Goal: Task Accomplishment & Management: Use online tool/utility

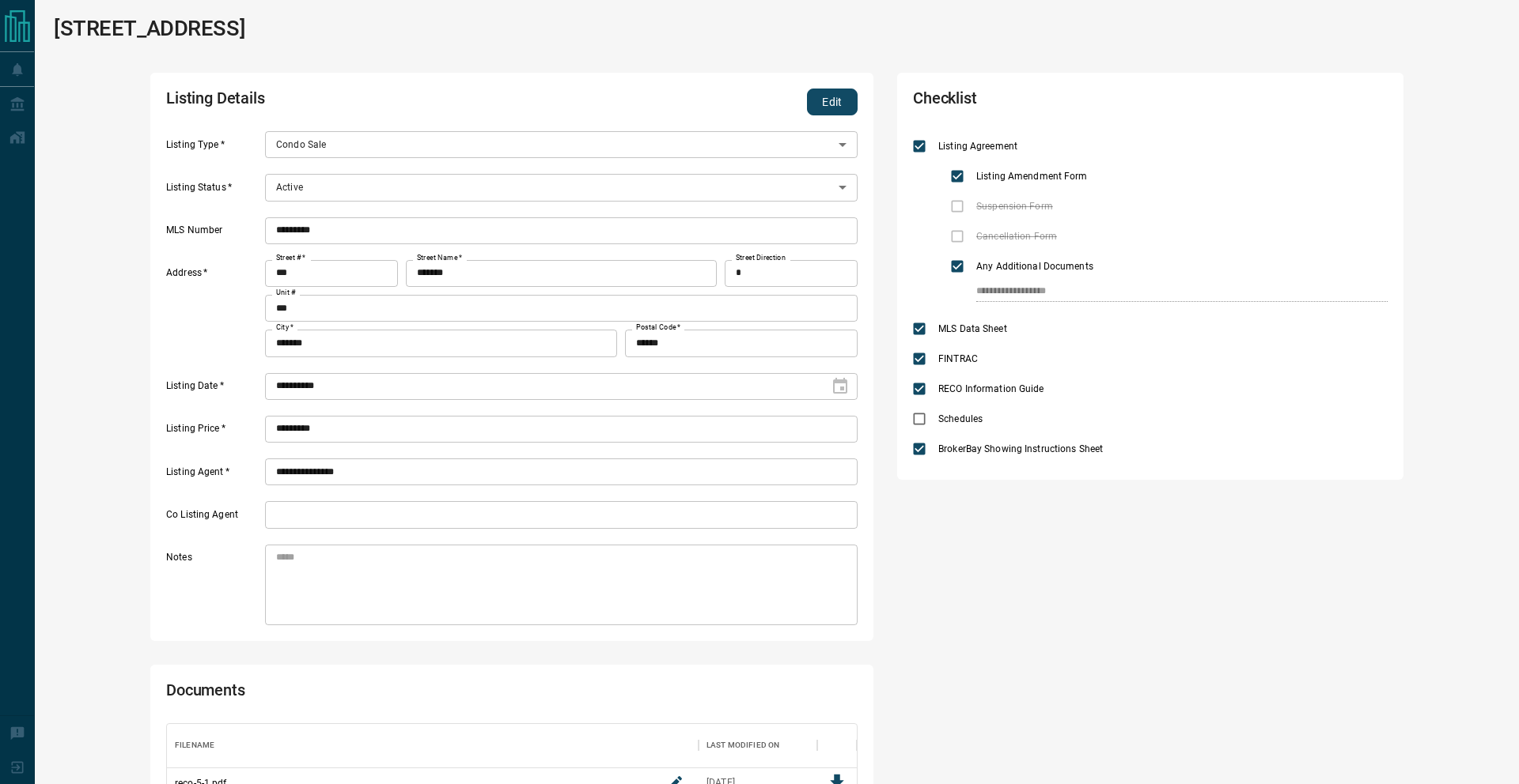
scroll to position [392, 690]
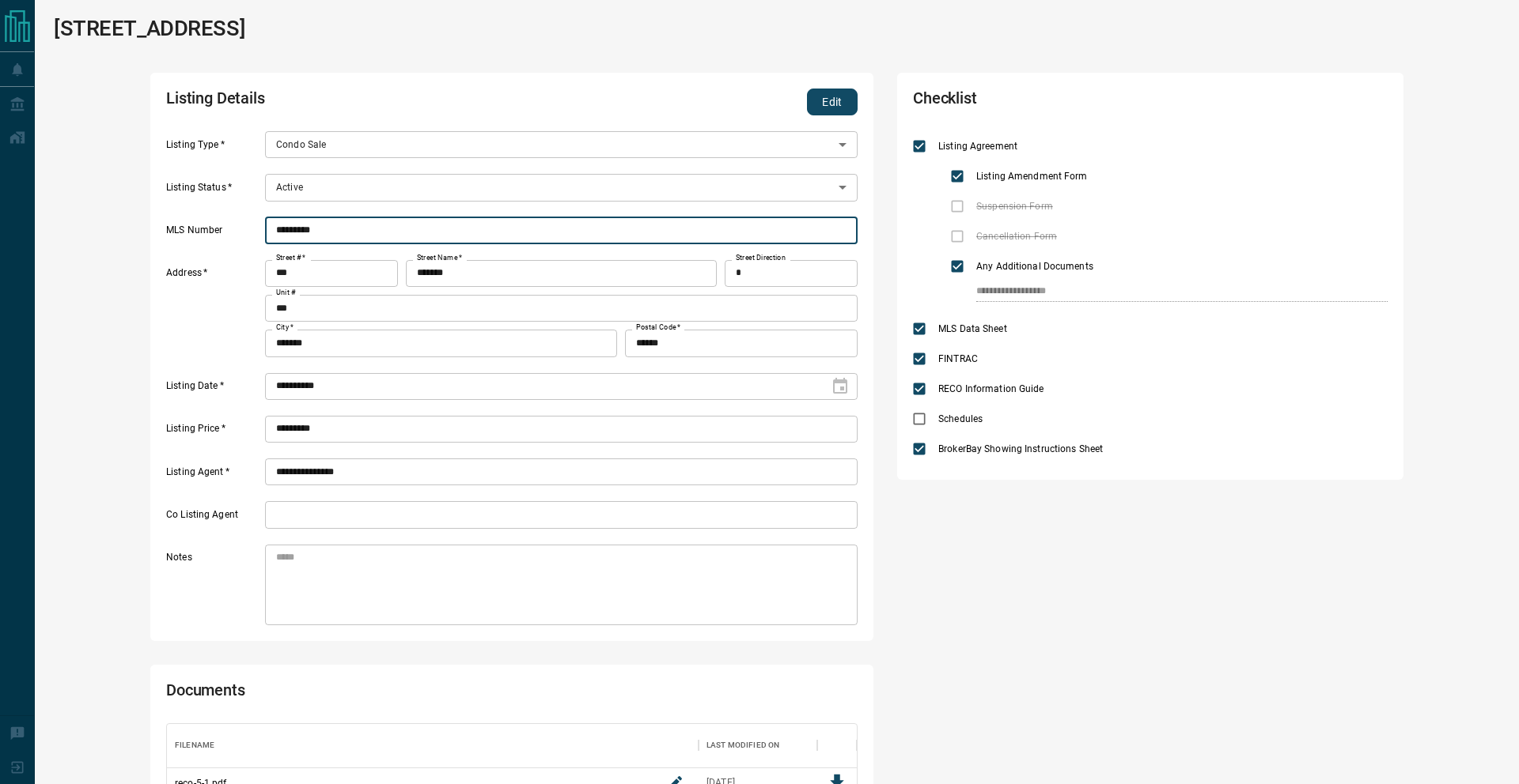
click at [277, 230] on input "*********" at bounding box center [561, 231] width 593 height 27
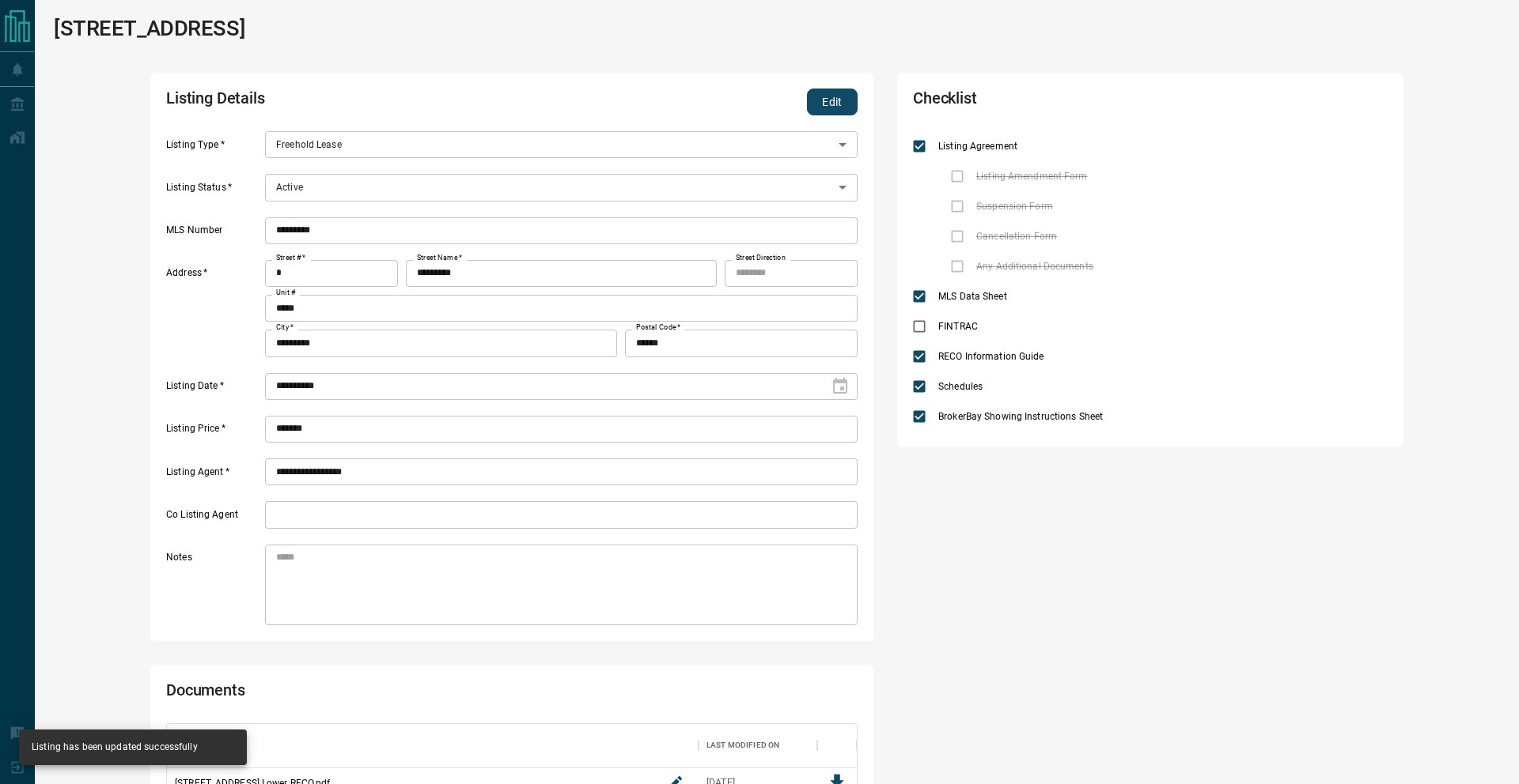
scroll to position [202, 690]
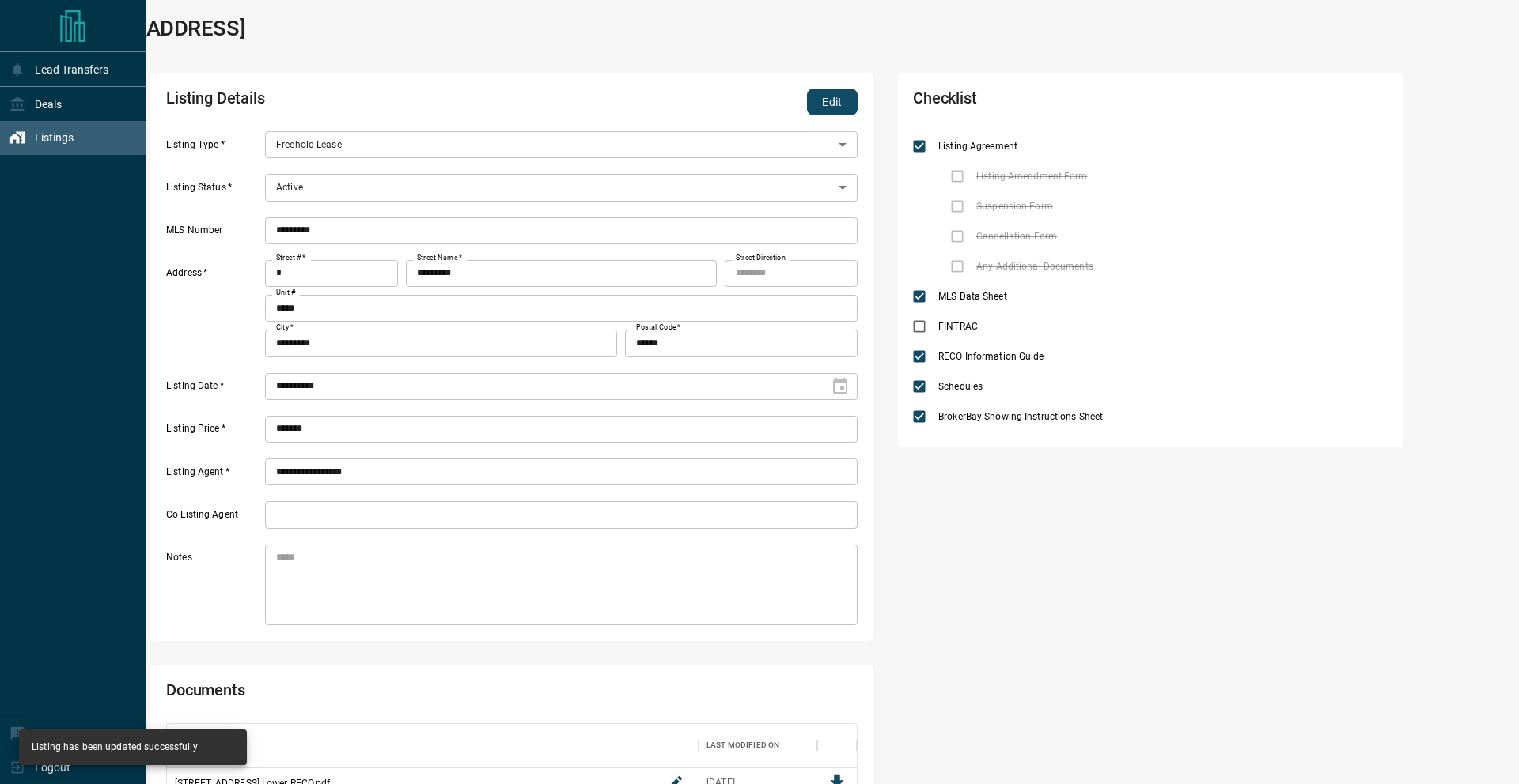
drag, startPoint x: 28, startPoint y: 138, endPoint x: 59, endPoint y: 137, distance: 31.0
click at [29, 138] on div "Listings" at bounding box center [41, 138] width 64 height 26
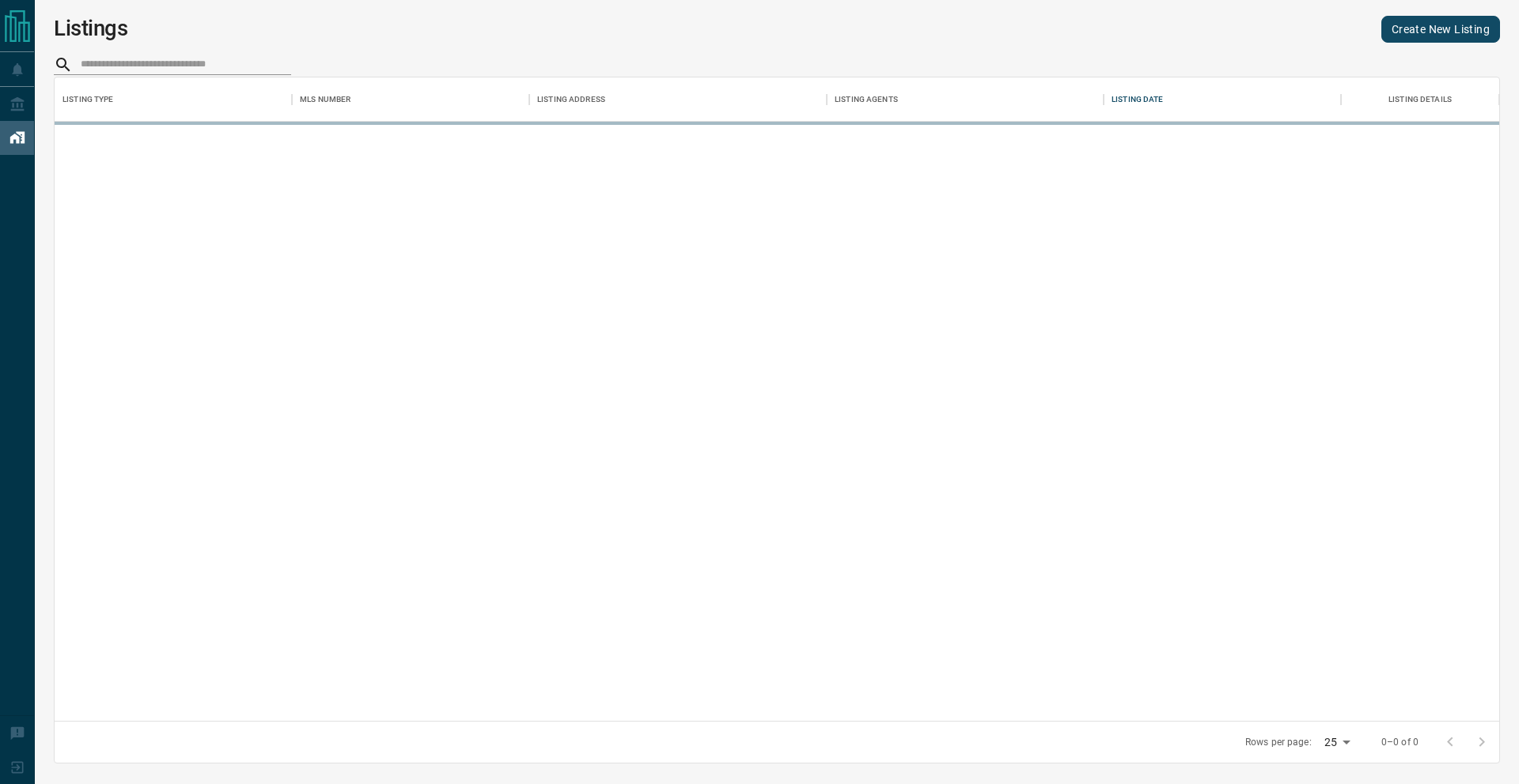
scroll to position [643, 1445]
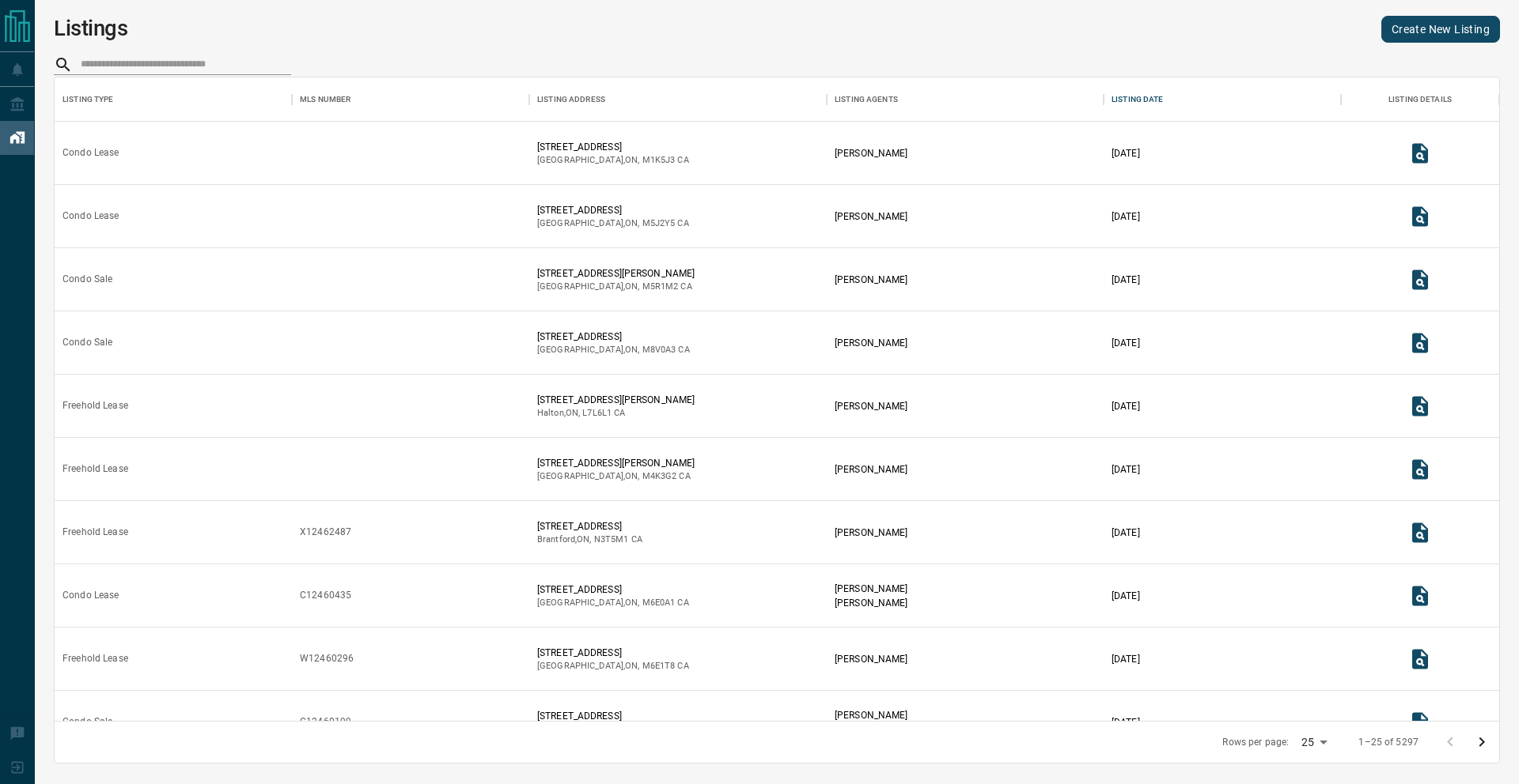
click at [1417, 30] on link "Create New Listing" at bounding box center [1440, 29] width 119 height 27
